Goal: Navigation & Orientation: Find specific page/section

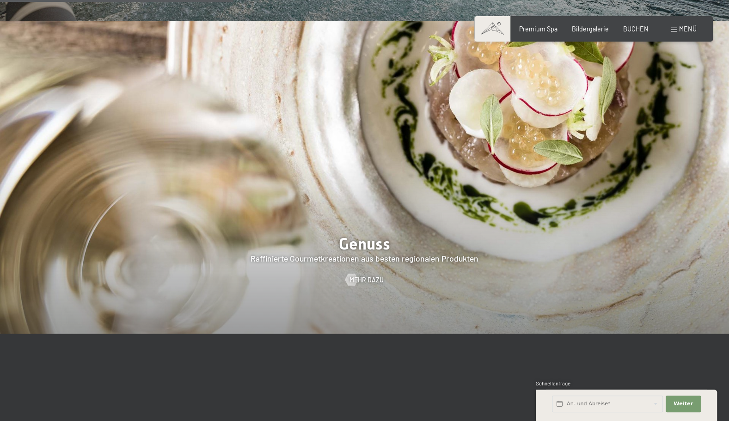
scroll to position [1441, 0]
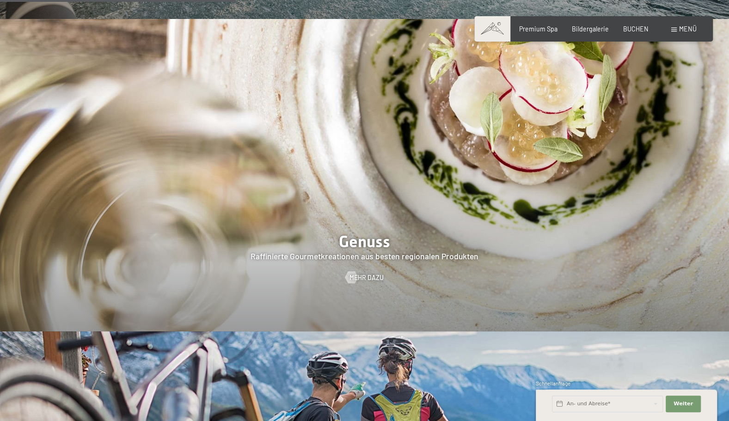
click at [384, 219] on div at bounding box center [364, 175] width 729 height 312
click at [362, 255] on div at bounding box center [364, 175] width 729 height 312
click at [373, 273] on span "Mehr dazu" at bounding box center [376, 277] width 34 height 9
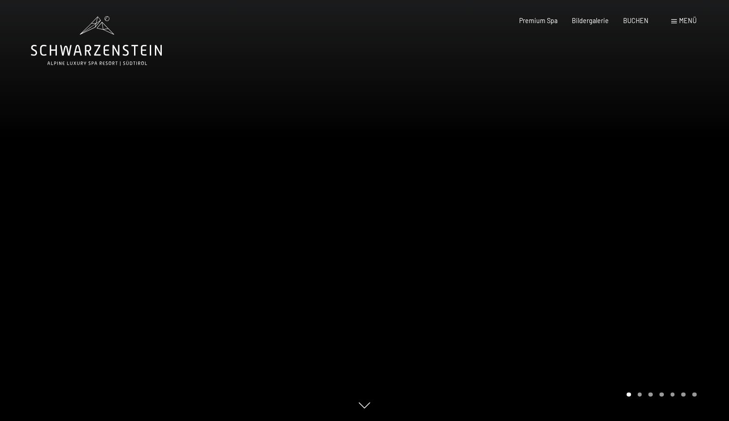
click at [650, 220] on div at bounding box center [547, 210] width 365 height 421
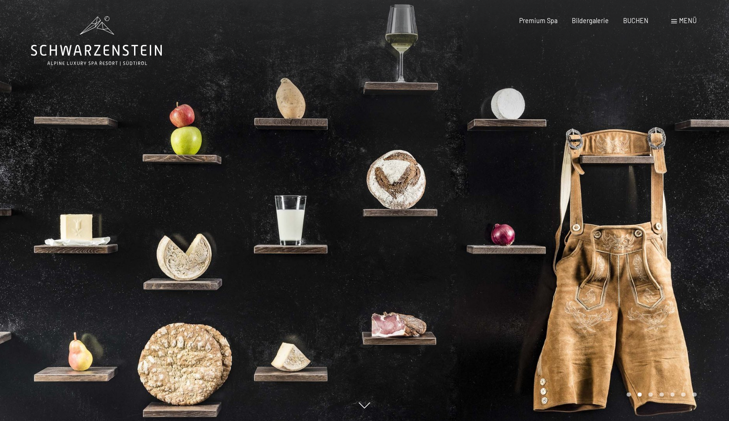
click at [648, 225] on div at bounding box center [547, 210] width 365 height 421
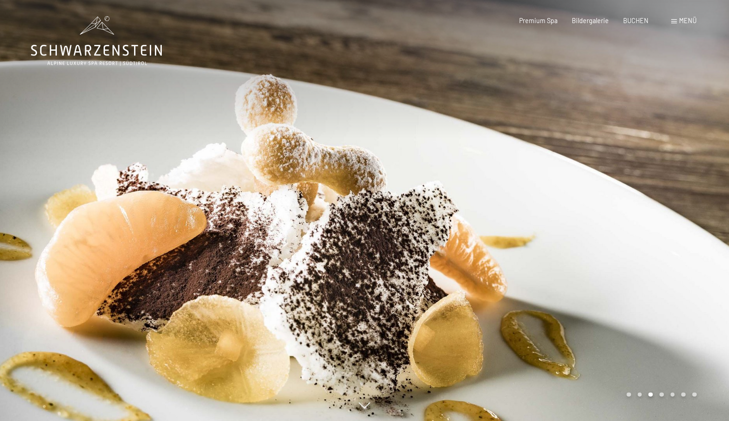
click at [648, 225] on div at bounding box center [547, 210] width 365 height 421
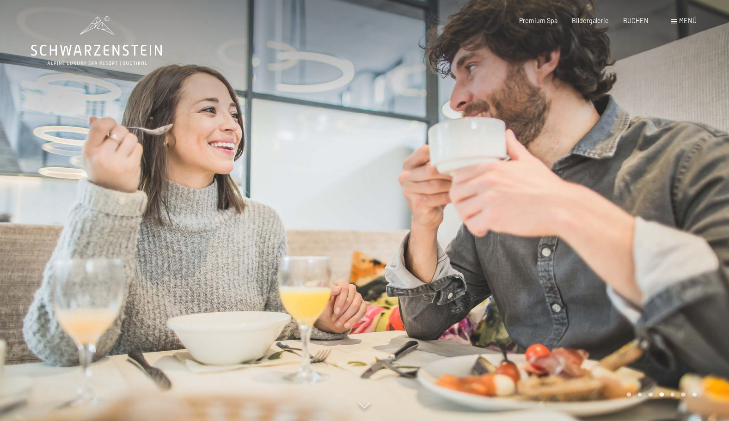
click at [648, 225] on div at bounding box center [547, 210] width 365 height 421
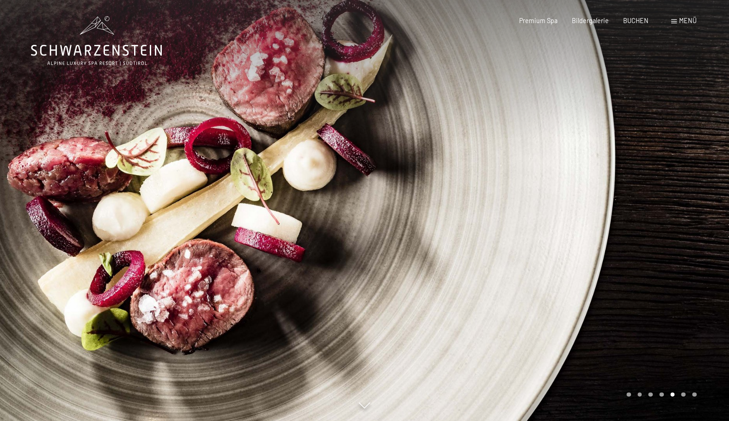
click at [648, 225] on div at bounding box center [547, 210] width 365 height 421
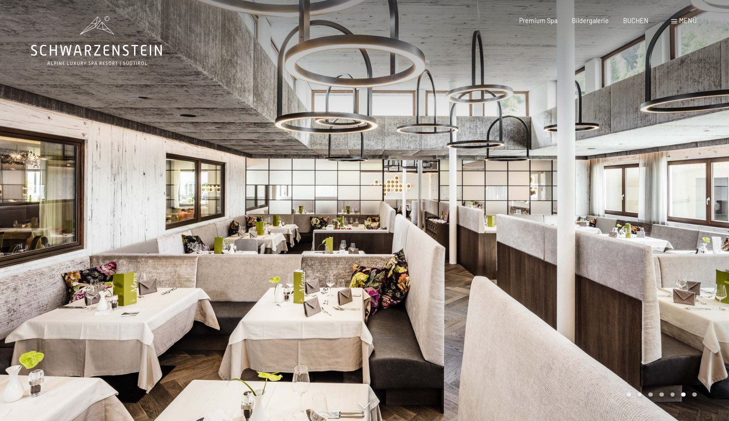
click at [648, 225] on div at bounding box center [547, 210] width 365 height 421
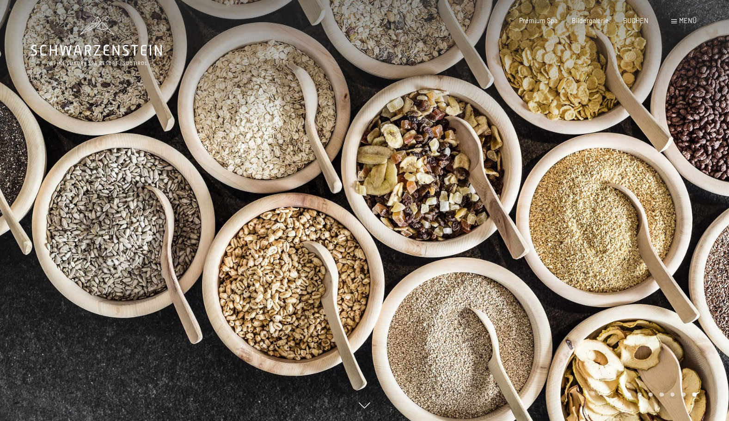
click at [648, 225] on div at bounding box center [547, 210] width 365 height 421
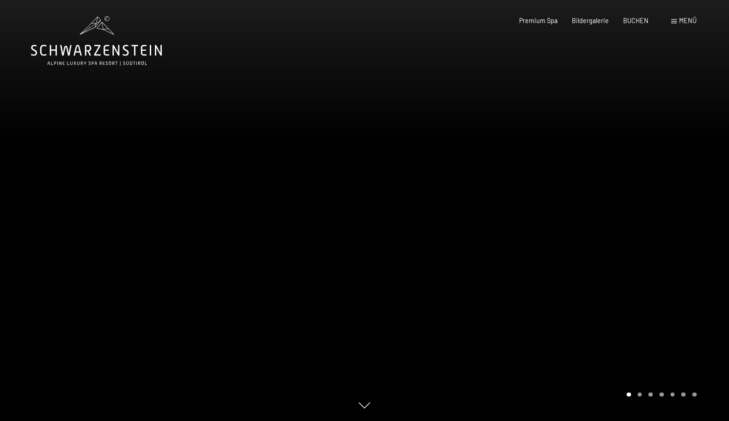
click at [682, 25] on div "Buchen Anfragen Premium Spa Bildergalerie BUCHEN Menü DE IT EN Gutschein Bilder…" at bounding box center [594, 20] width 206 height 9
click at [673, 16] on div "Buchen Anfragen Premium Spa Bildergalerie BUCHEN Menü DE IT EN Gutschein Bilder…" at bounding box center [594, 20] width 206 height 9
click at [678, 19] on div "Menü" at bounding box center [683, 20] width 25 height 9
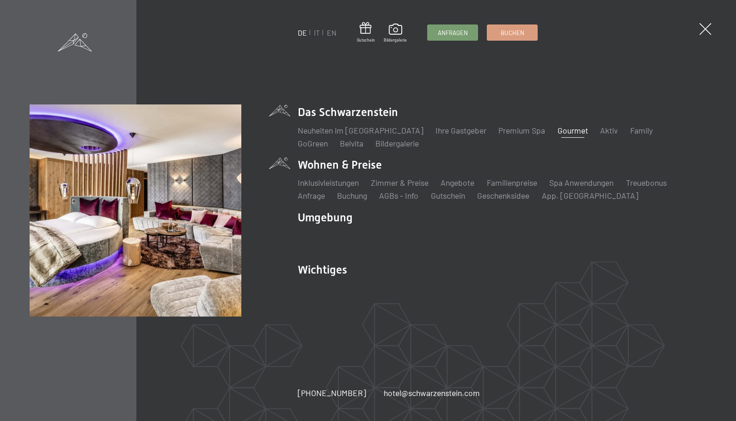
click at [336, 166] on li "Wohnen & Preise Inklusivleistungen Zimmer & Preise Liste Angebote Liste Familie…" at bounding box center [502, 179] width 409 height 44
click at [382, 183] on link "Zimmer & Preise" at bounding box center [400, 183] width 58 height 10
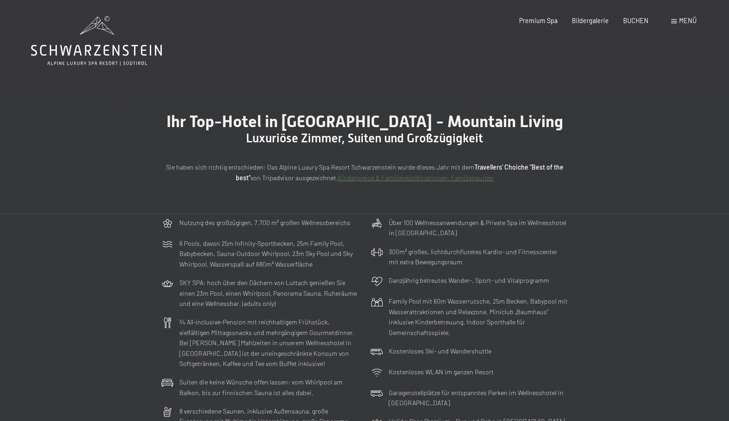
click at [681, 22] on span "Menü" at bounding box center [688, 21] width 18 height 8
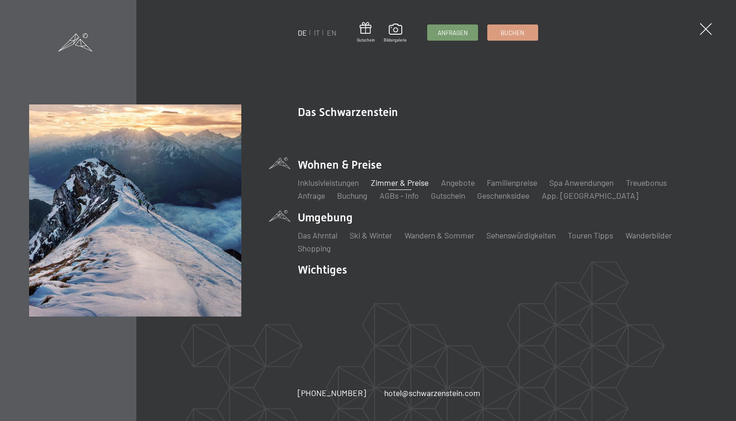
click at [331, 217] on li "Umgebung Das Ahrntal Ski & Winter Skifahren Skischule Wandern & Sommer Wandern …" at bounding box center [502, 232] width 409 height 44
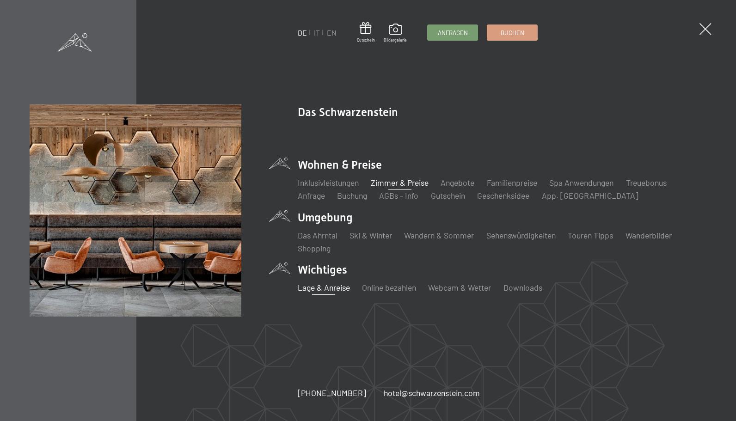
click at [319, 288] on link "Lage & Anreise" at bounding box center [324, 288] width 52 height 10
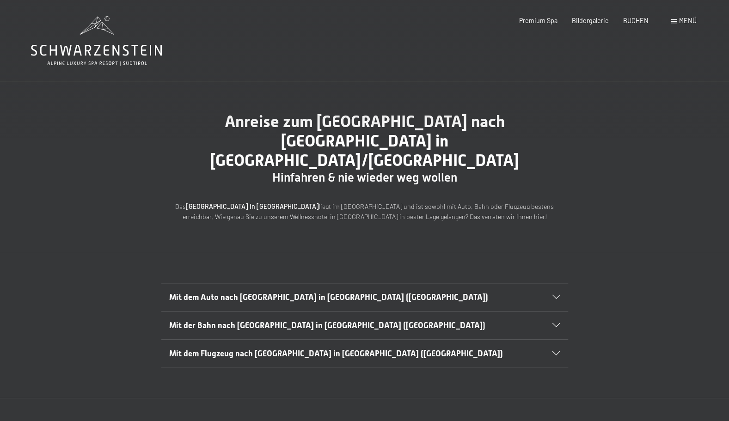
click at [503, 121] on span "Anreise zum Hotel Schwarzenstein nach Luttach in Südtirol/Italien" at bounding box center [364, 141] width 309 height 58
copy span "Luttach"
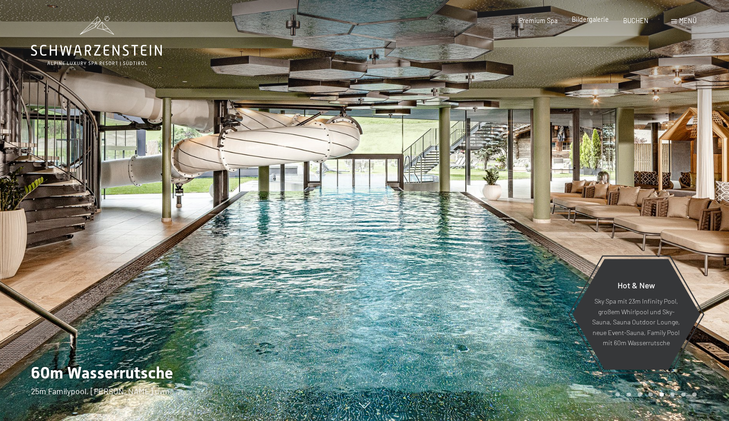
click at [587, 17] on span "Bildergalerie" at bounding box center [590, 19] width 37 height 8
